Goal: Use online tool/utility: Utilize a website feature to perform a specific function

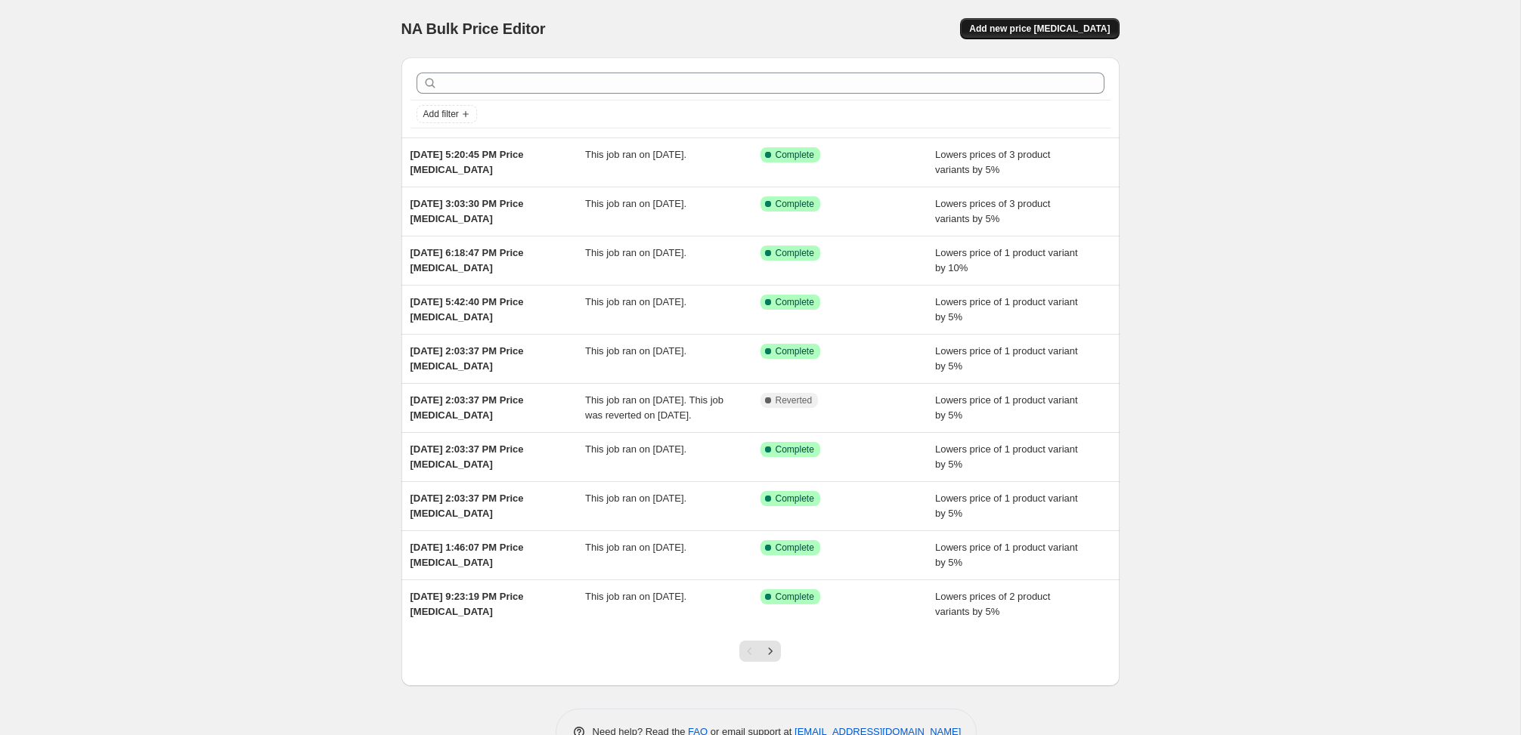
click at [1094, 18] on button "Add new price [MEDICAL_DATA]" at bounding box center [1039, 28] width 159 height 21
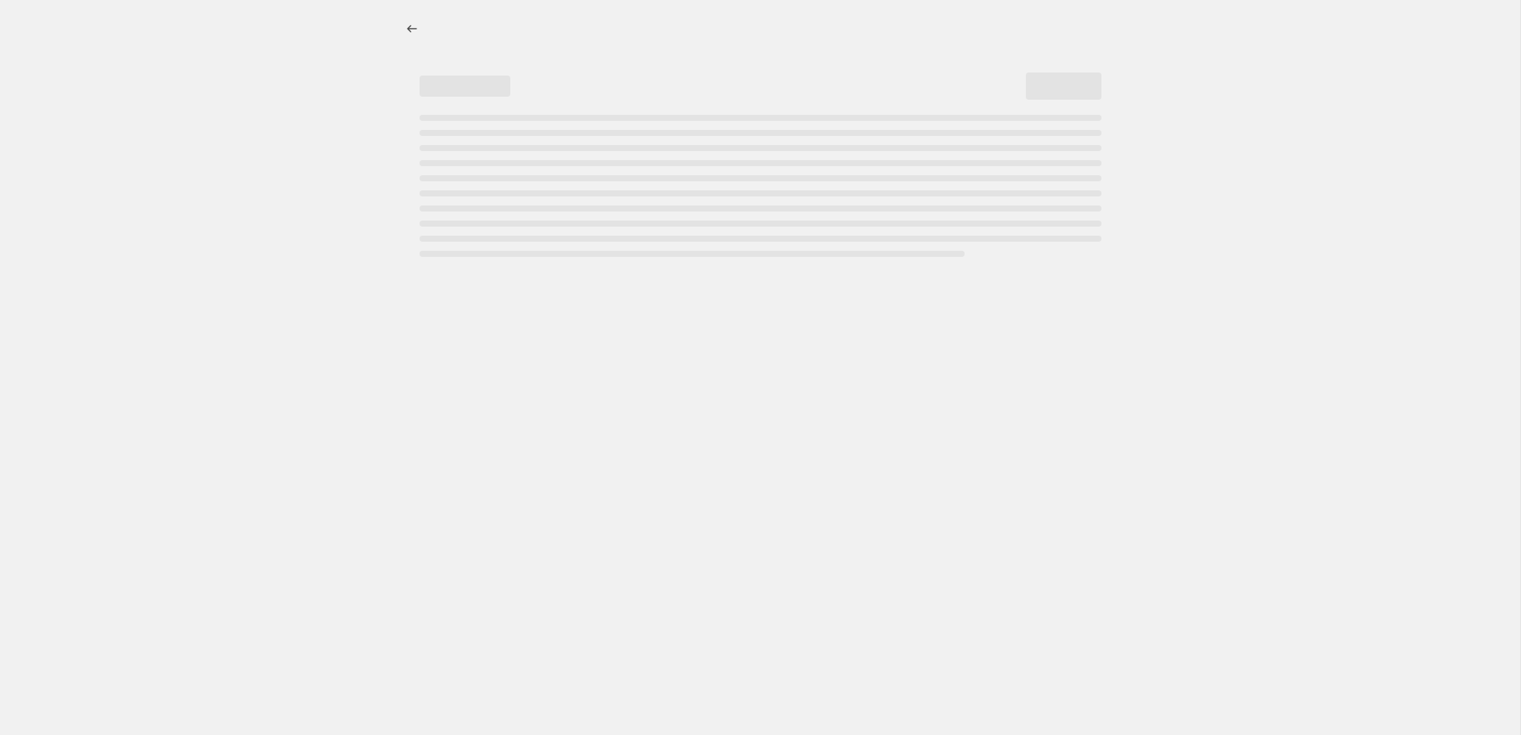
select select "percentage"
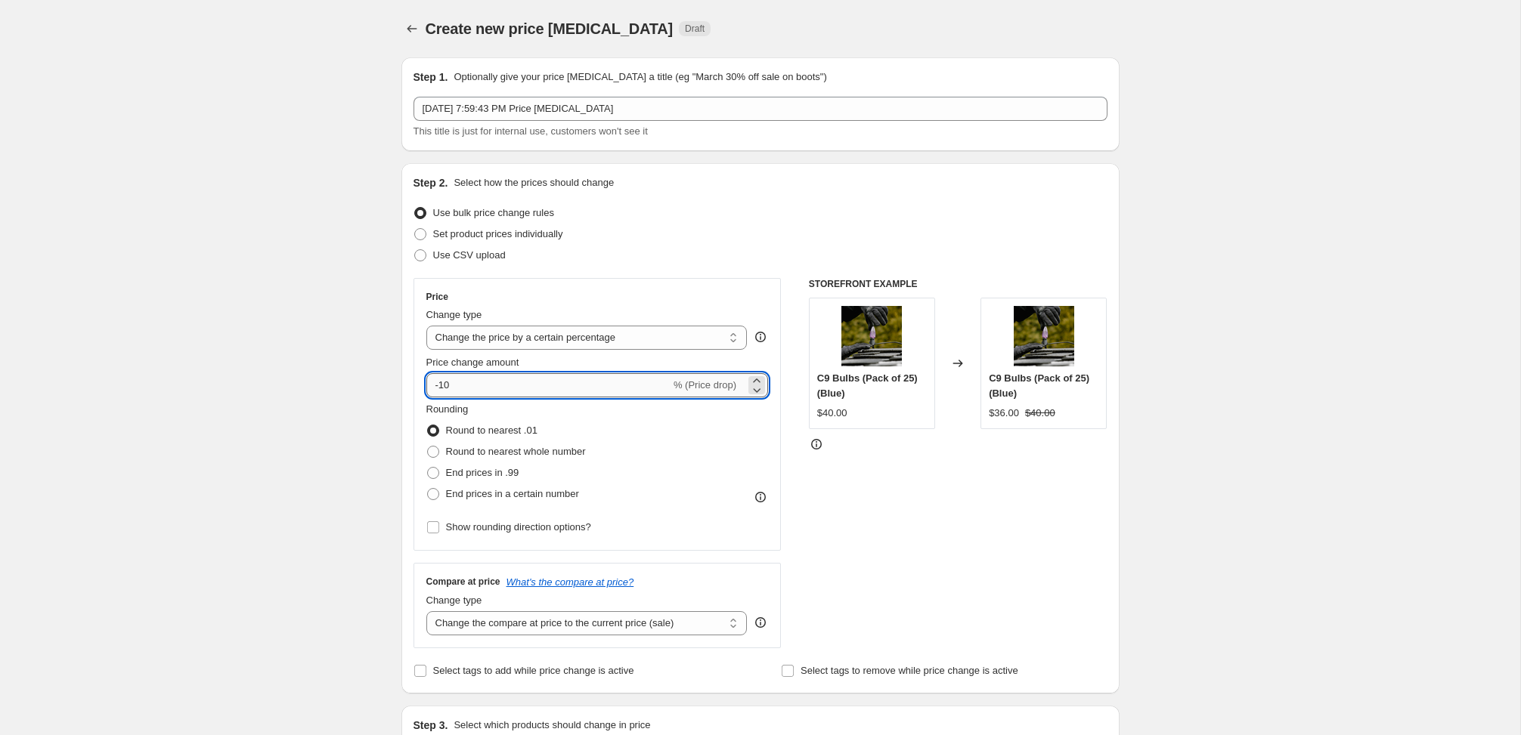
click at [526, 385] on input "-10" at bounding box center [548, 385] width 244 height 24
type input "-1"
type input "-5"
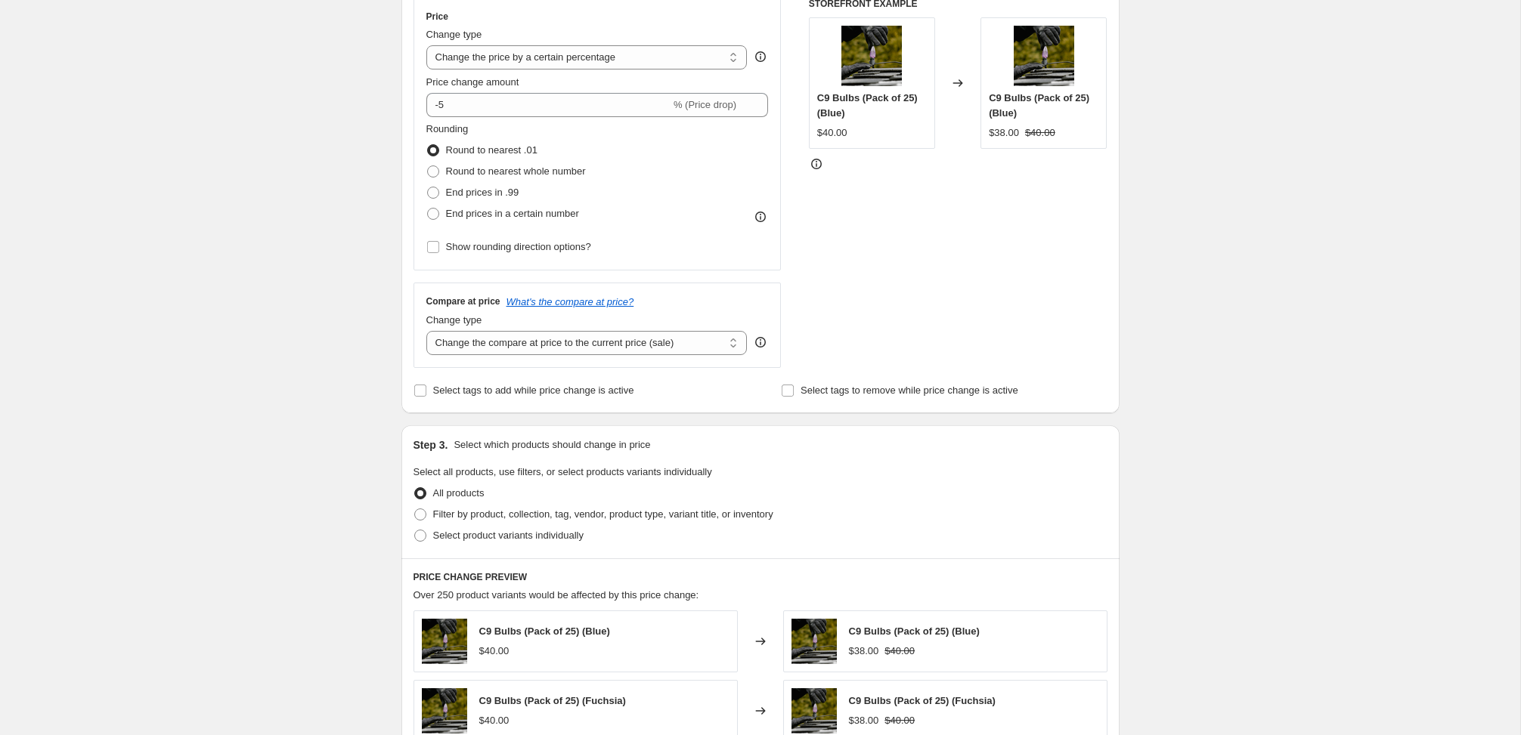
scroll to position [339, 0]
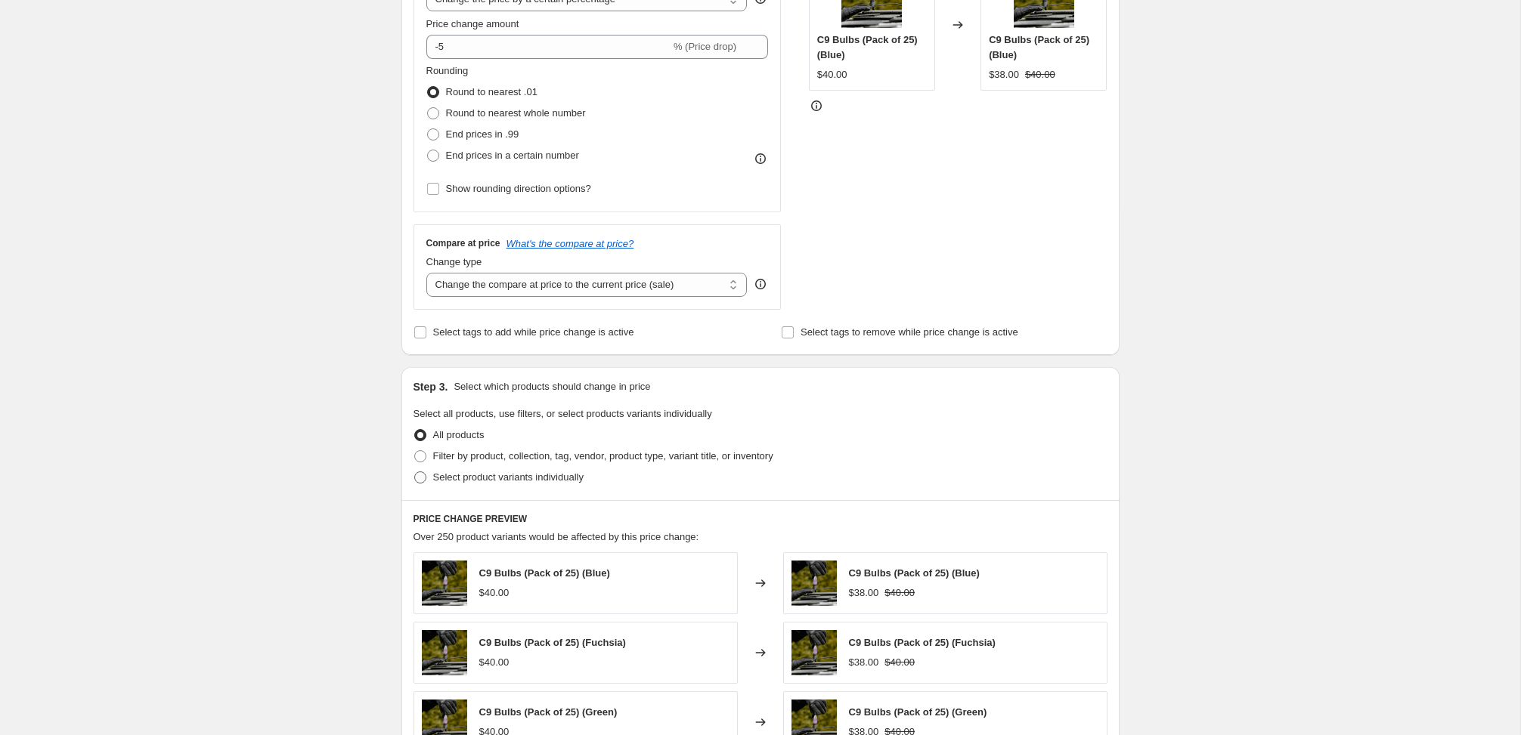
click at [487, 478] on span "Select product variants individually" at bounding box center [508, 477] width 150 height 11
click at [415, 472] on input "Select product variants individually" at bounding box center [414, 472] width 1 height 1
radio input "true"
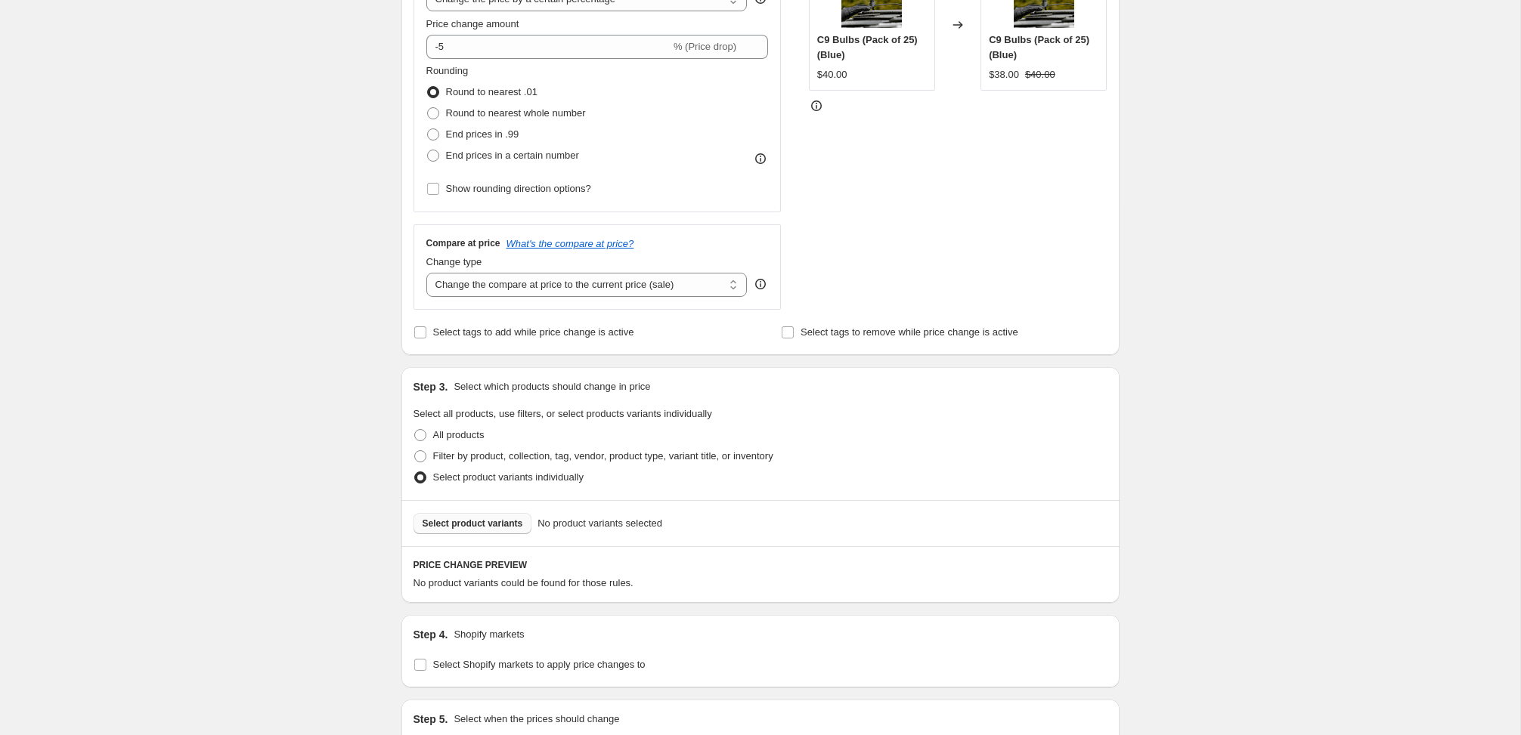
click at [497, 531] on button "Select product variants" at bounding box center [472, 523] width 119 height 21
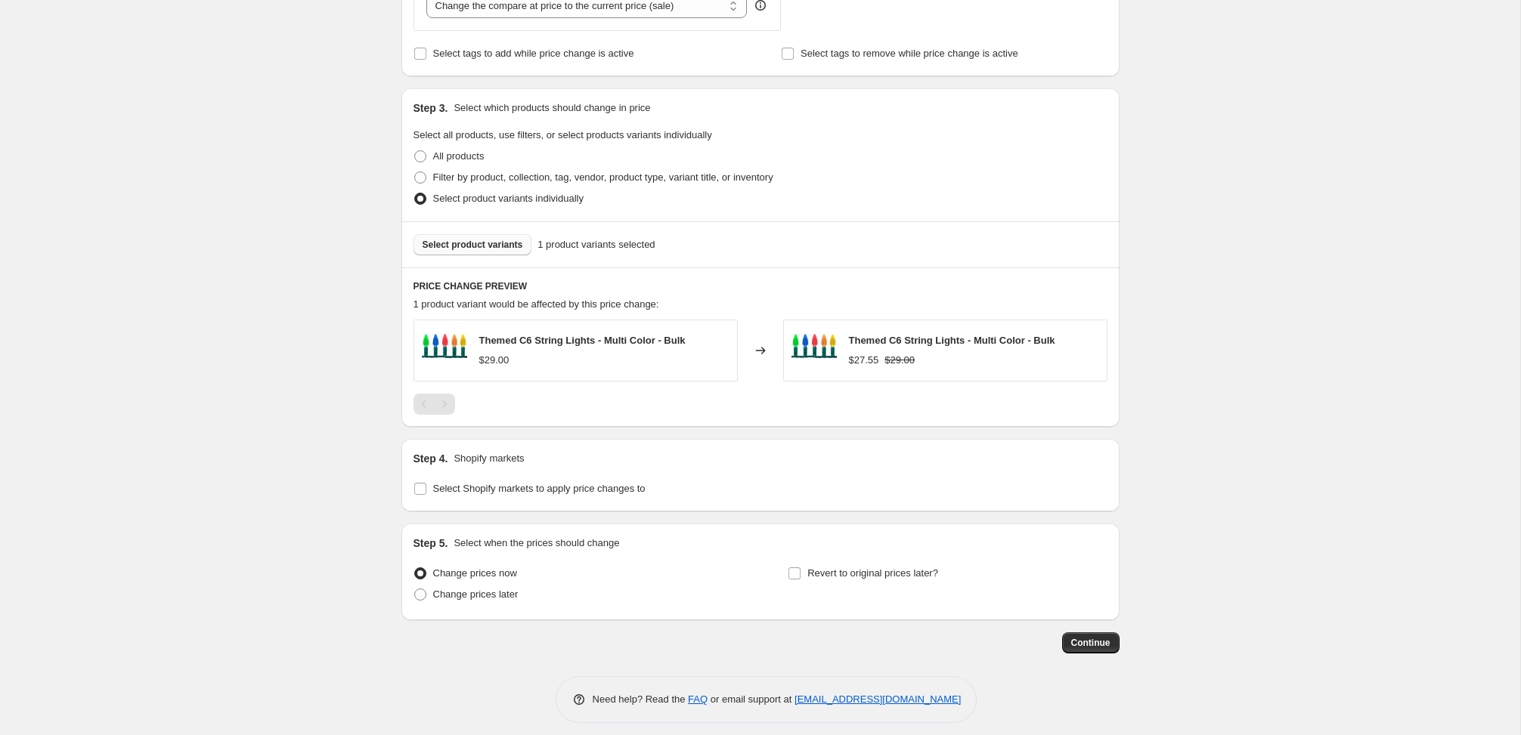
scroll to position [629, 0]
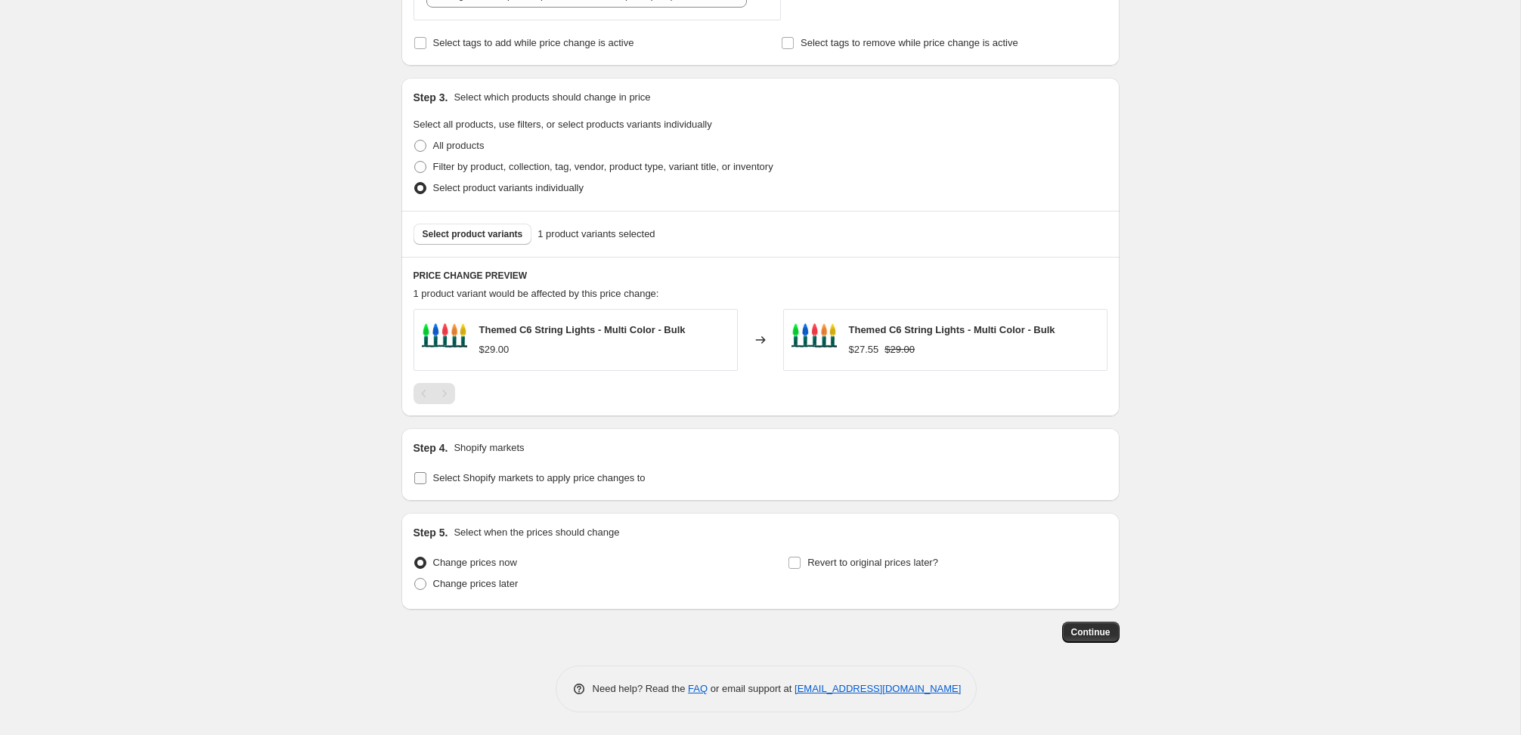
click at [573, 481] on span "Select Shopify markets to apply price changes to" at bounding box center [539, 477] width 212 height 11
click at [426, 481] on input "Select Shopify markets to apply price changes to" at bounding box center [420, 478] width 12 height 12
checkbox input "true"
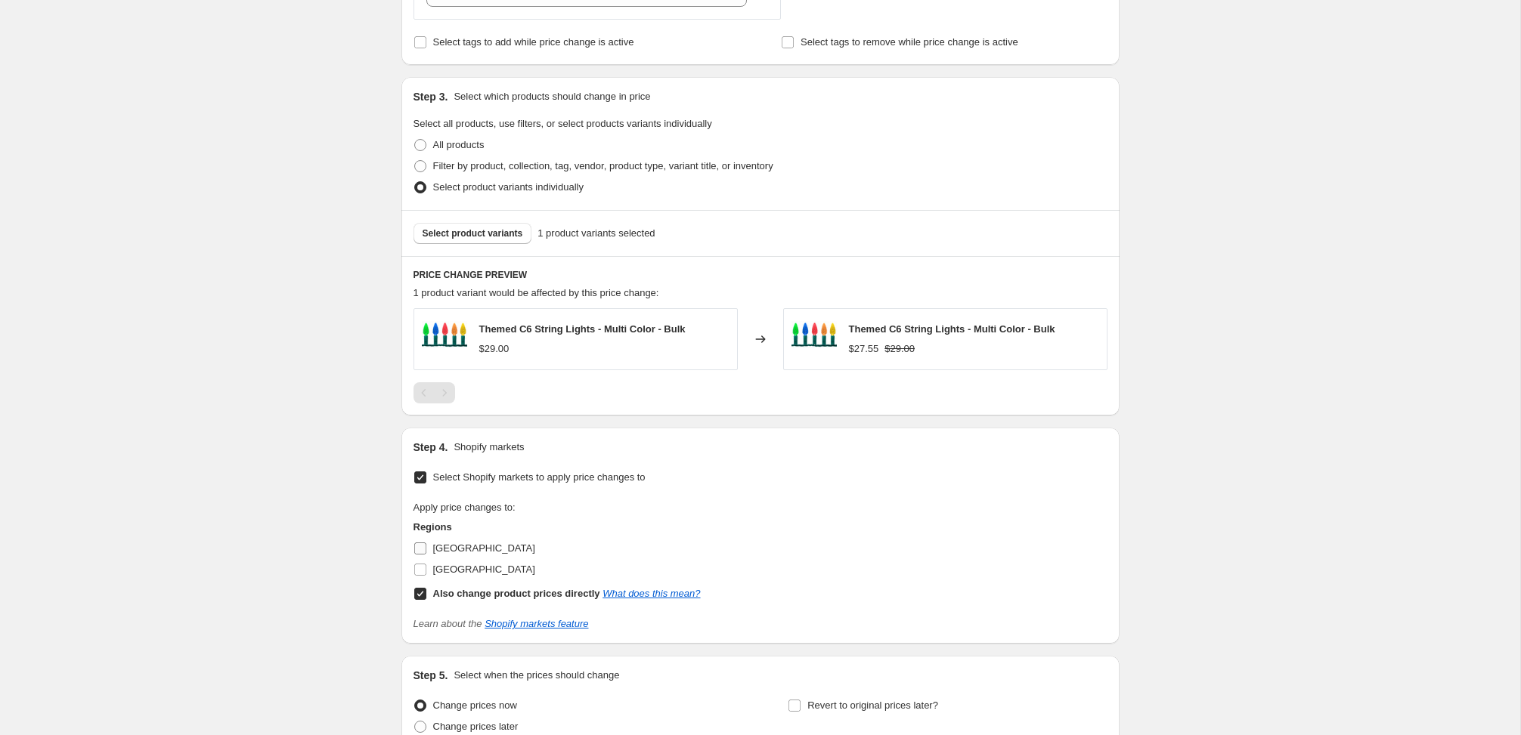
click at [448, 551] on span "[GEOGRAPHIC_DATA]" at bounding box center [484, 548] width 102 height 11
click at [426, 551] on input "[GEOGRAPHIC_DATA]" at bounding box center [420, 549] width 12 height 12
checkbox input "true"
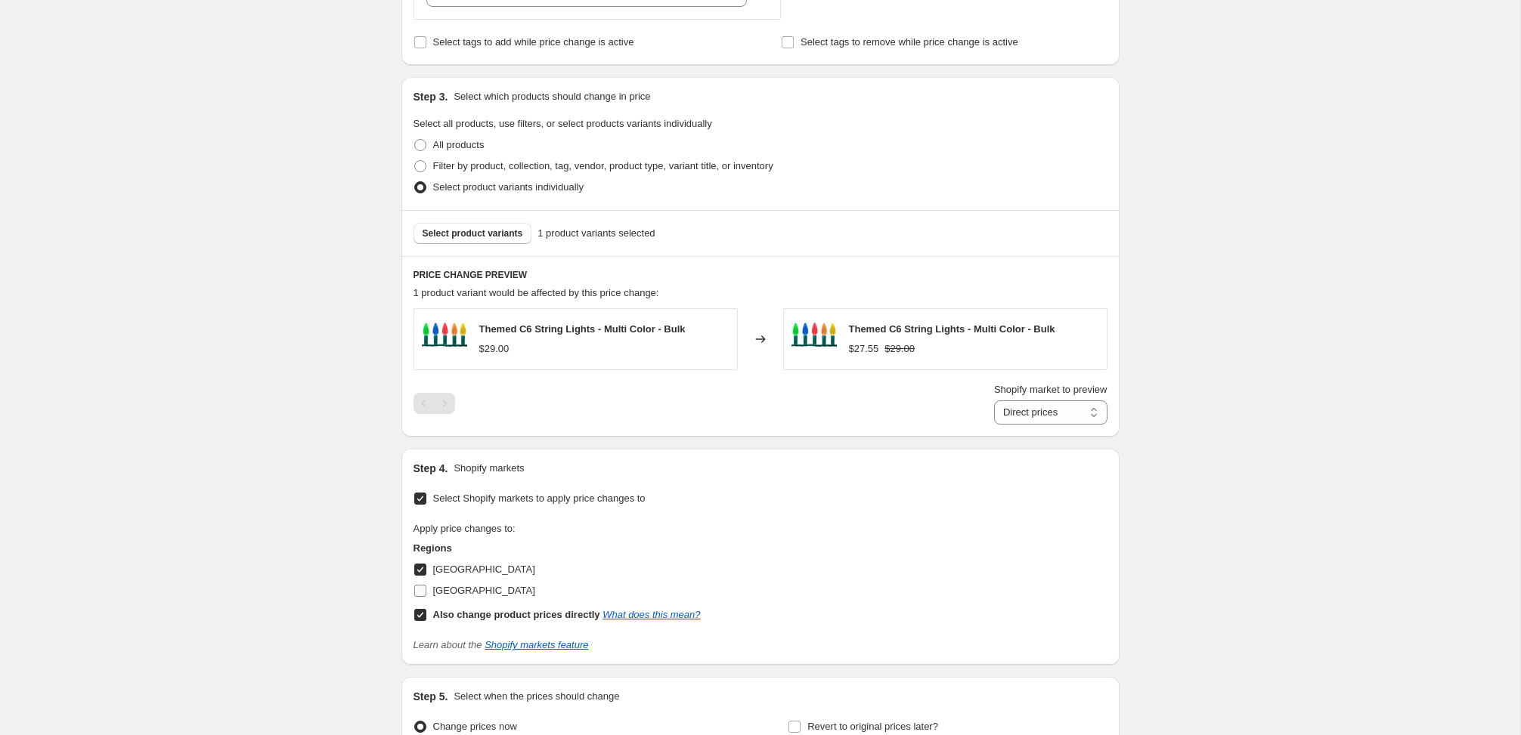
click at [449, 584] on span "[GEOGRAPHIC_DATA]" at bounding box center [484, 591] width 102 height 15
click at [426, 585] on input "[GEOGRAPHIC_DATA]" at bounding box center [420, 591] width 12 height 12
checkbox input "true"
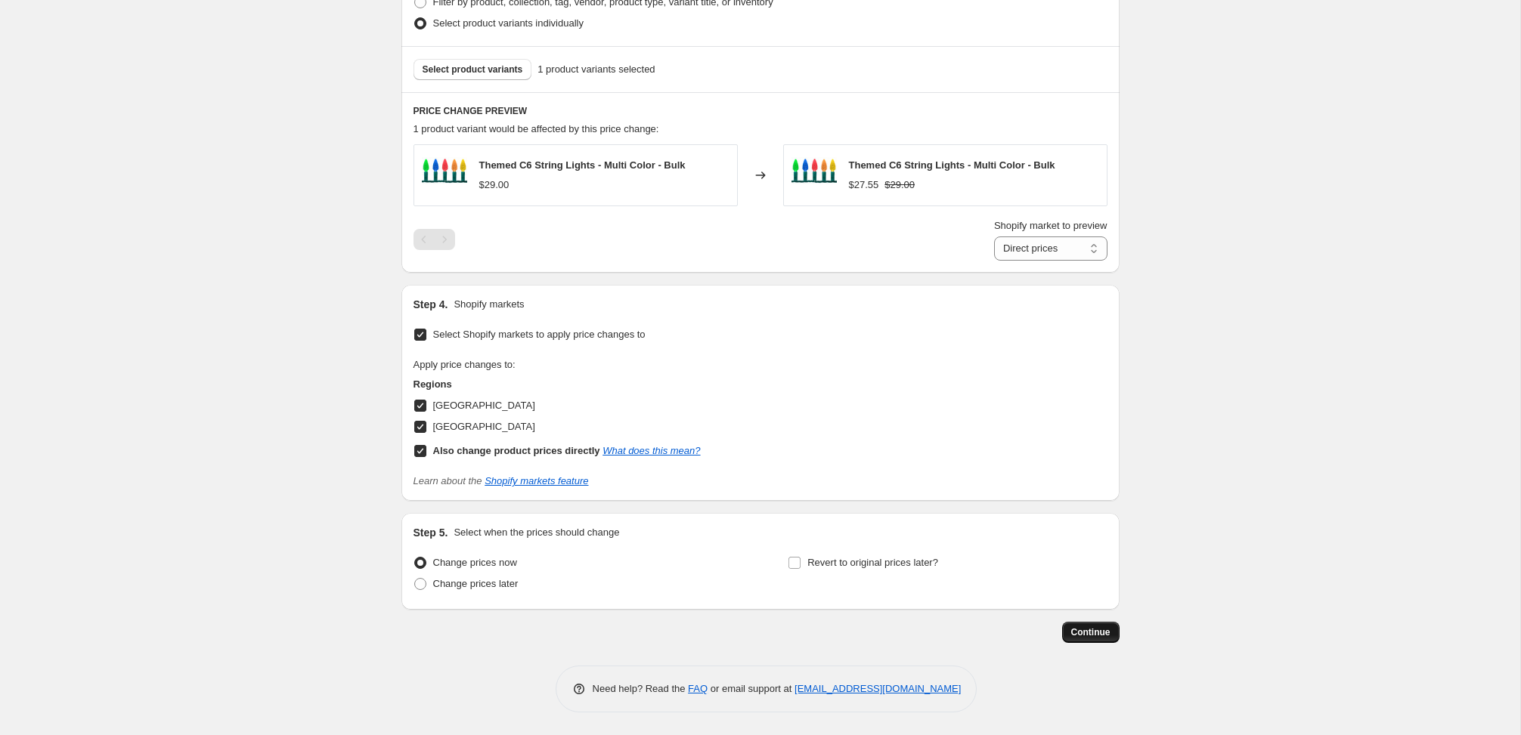
click at [1086, 630] on span "Continue" at bounding box center [1090, 633] width 39 height 12
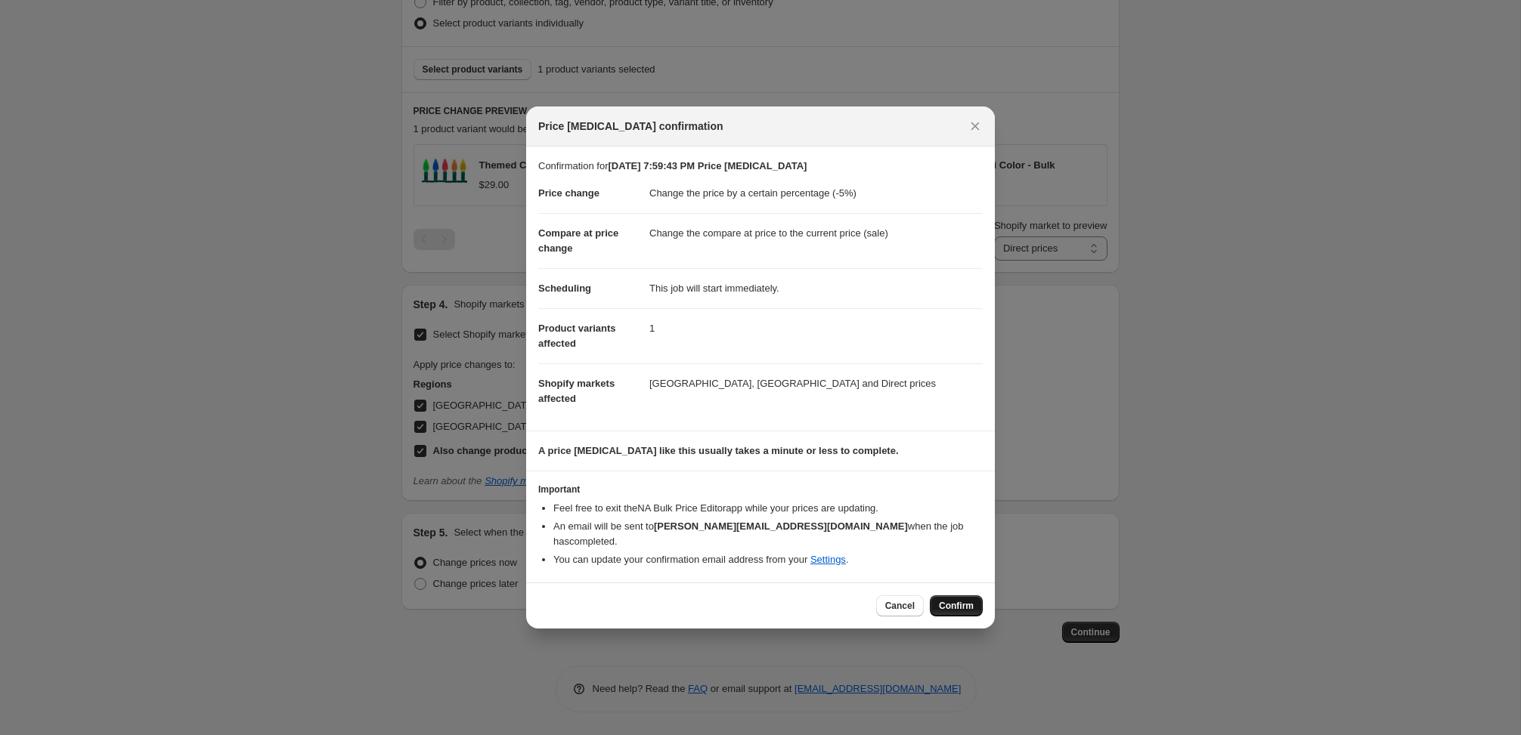
click at [947, 600] on span "Confirm" at bounding box center [956, 606] width 35 height 12
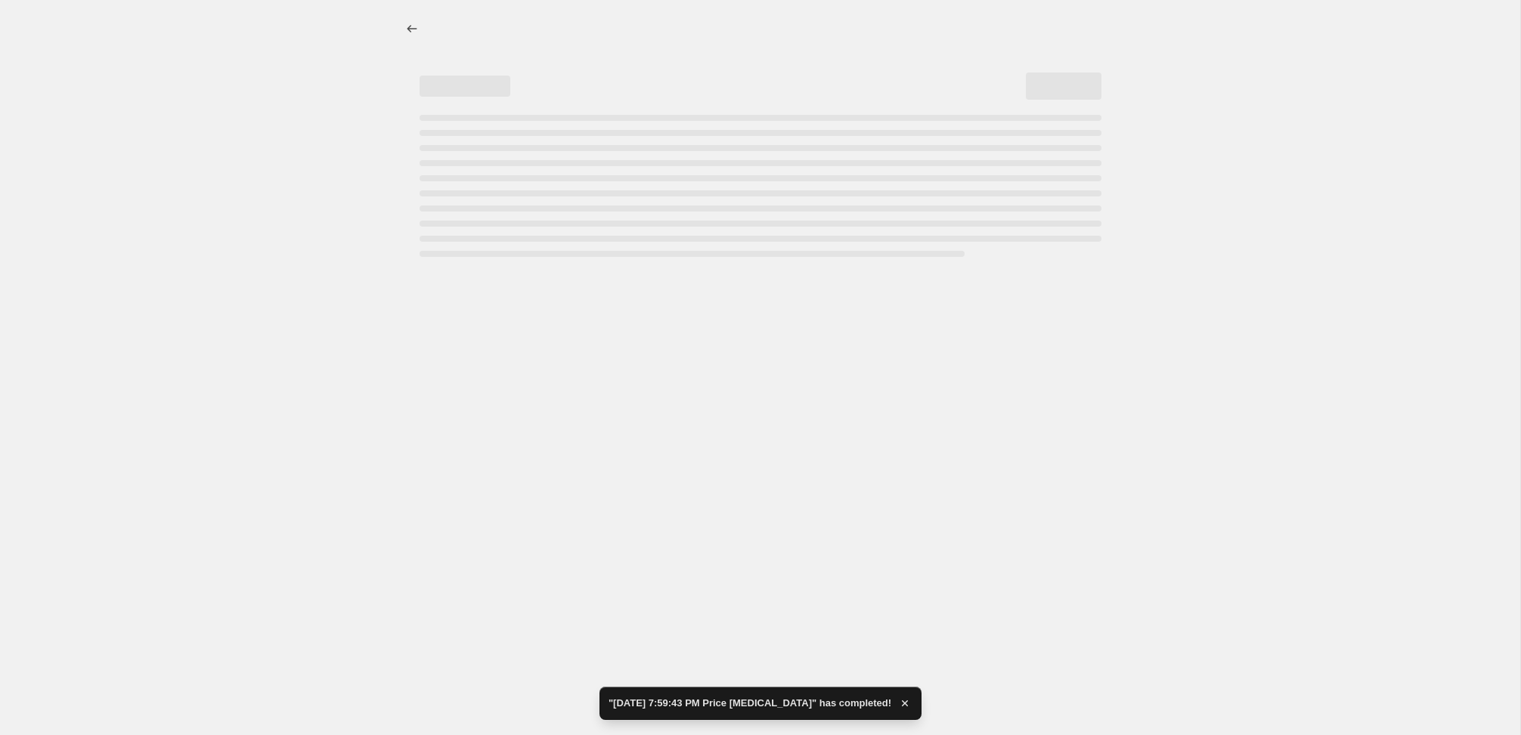
select select "percentage"
